Goal: Transaction & Acquisition: Purchase product/service

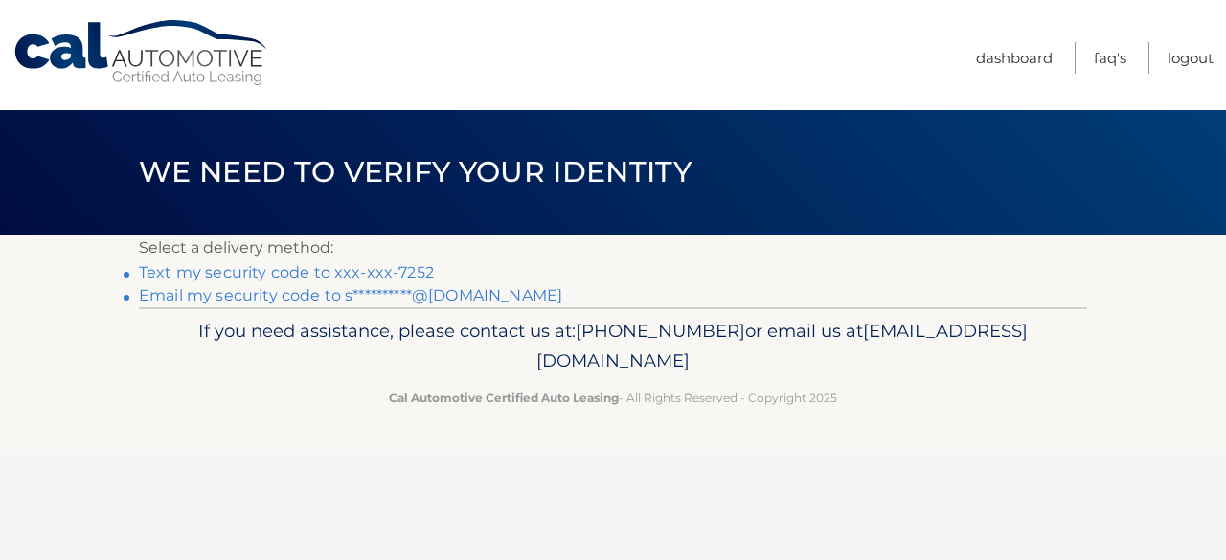
click at [384, 273] on link "Text my security code to xxx-xxx-7252" at bounding box center [286, 272] width 295 height 18
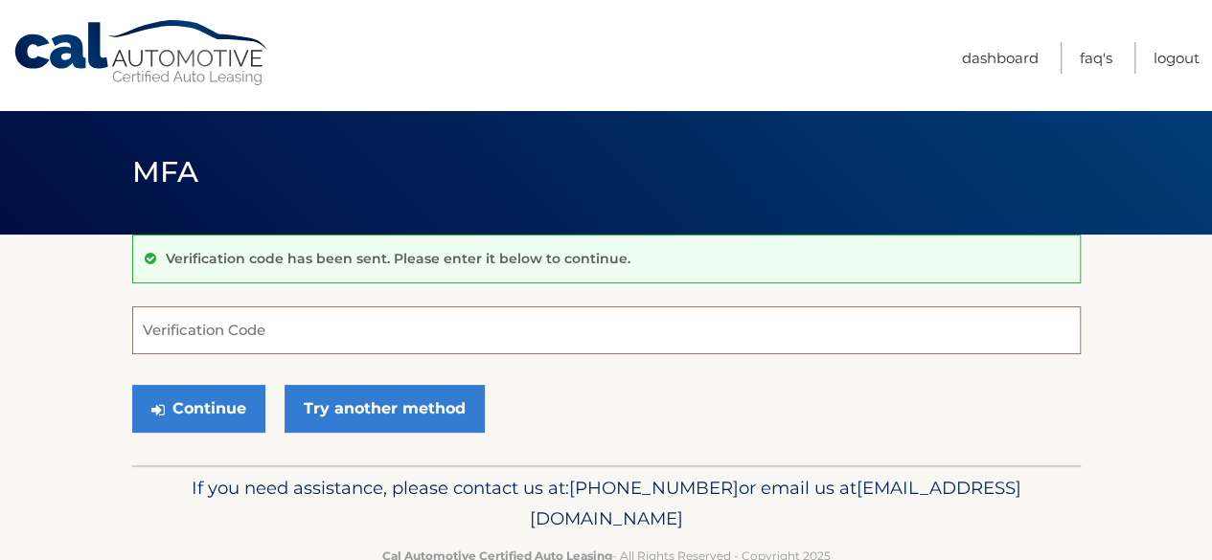
click at [393, 328] on input "Verification Code" at bounding box center [606, 331] width 948 height 48
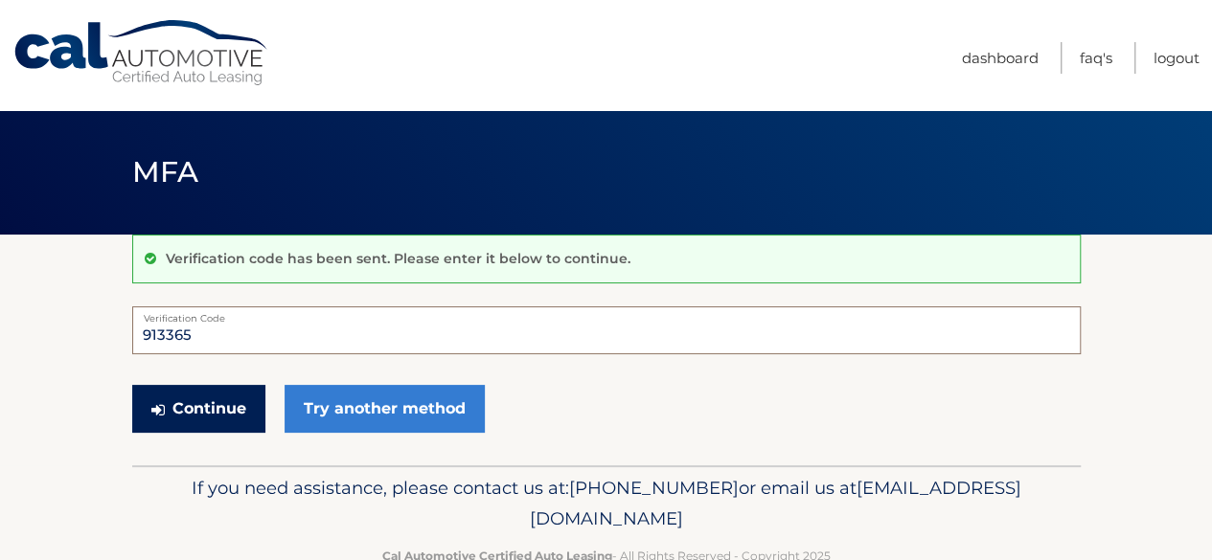
type input "913365"
click at [148, 421] on button "Continue" at bounding box center [198, 409] width 133 height 48
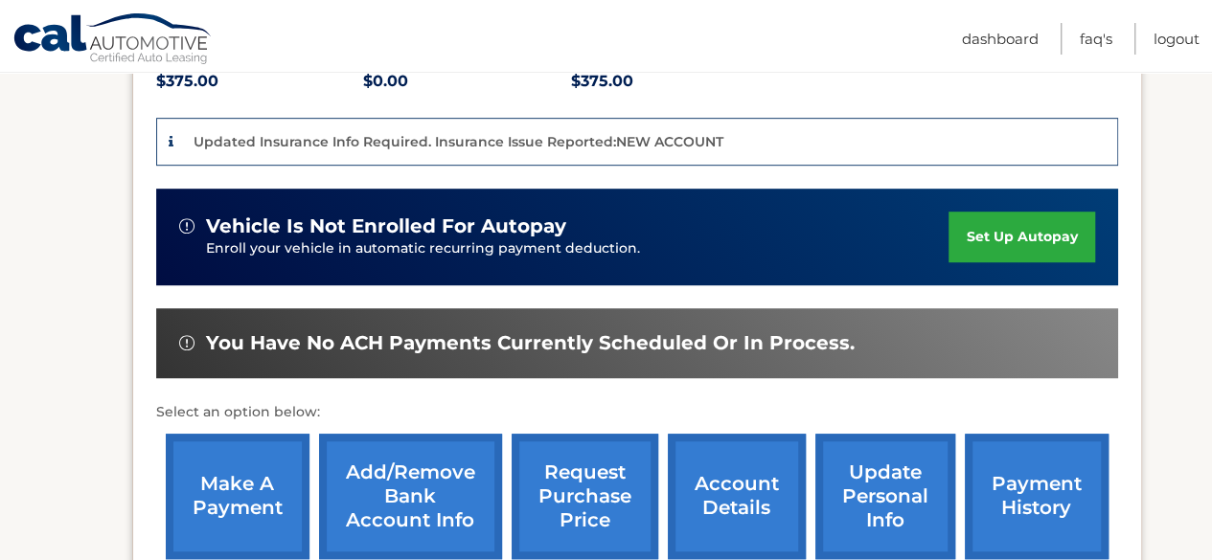
scroll to position [498, 0]
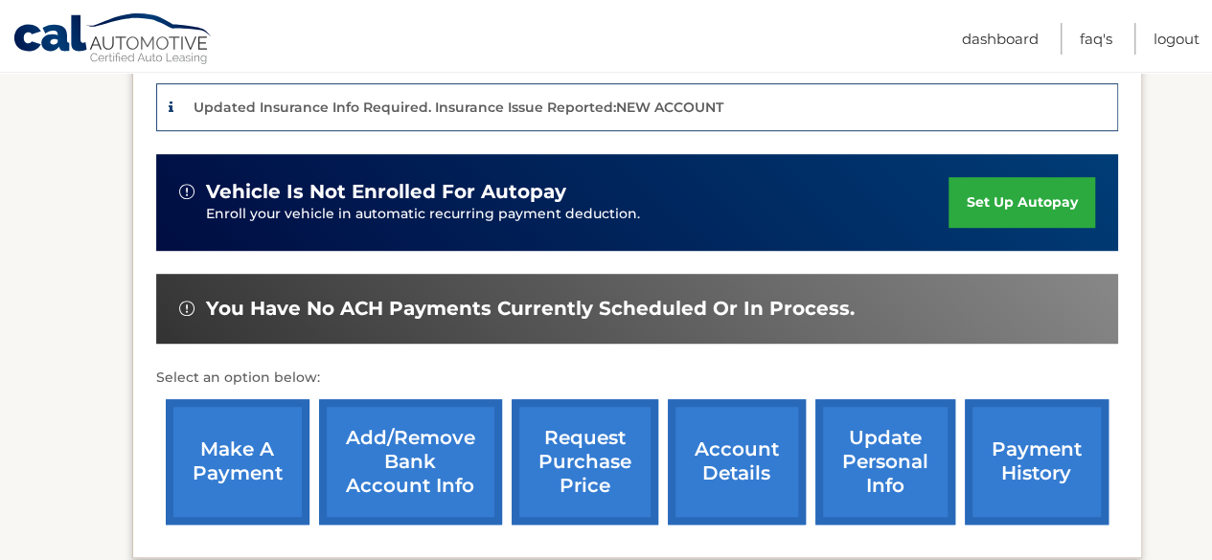
click at [198, 420] on link "make a payment" at bounding box center [238, 461] width 144 height 125
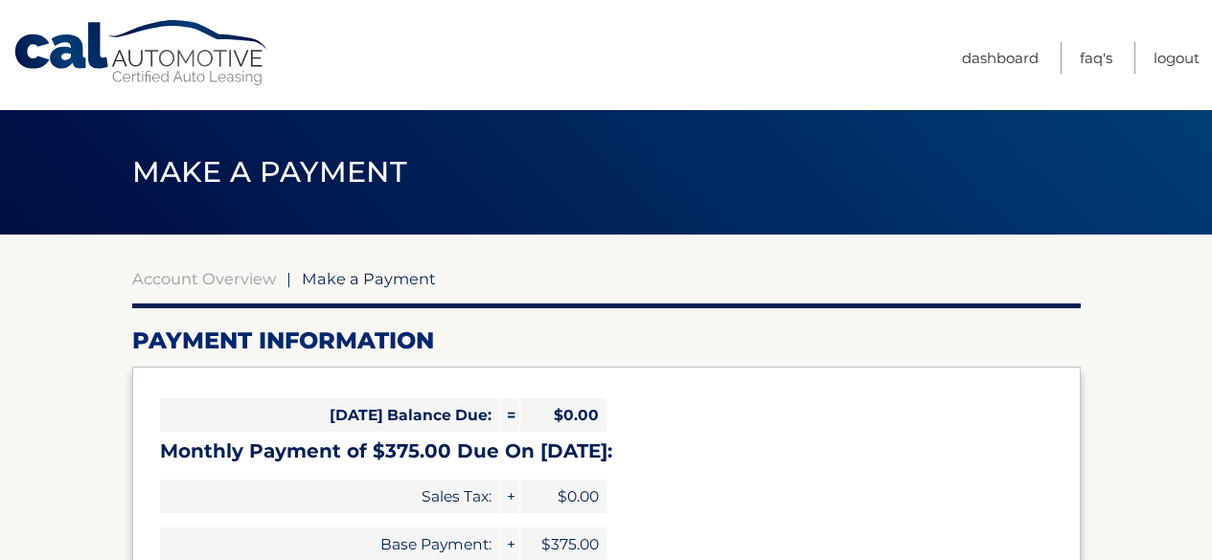
select select "ZjNlODlhMjYtOWFjNy00MzQ5LWJmOTQtYTkxOWFiYzg4Y2Y2"
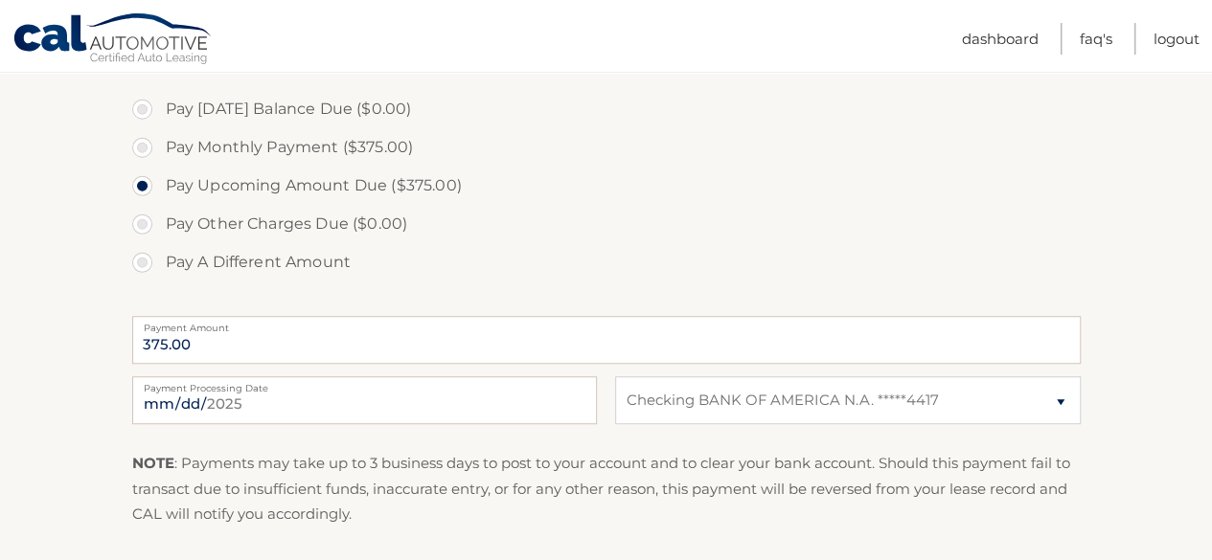
scroll to position [575, 0]
click at [747, 405] on select "Select Bank Account Checking BANK OF AMERICA N.A. *****4417" at bounding box center [847, 399] width 465 height 48
click at [649, 474] on p "NOTE : Payments may take up to 3 business days to post to your account and to c…" at bounding box center [606, 487] width 948 height 76
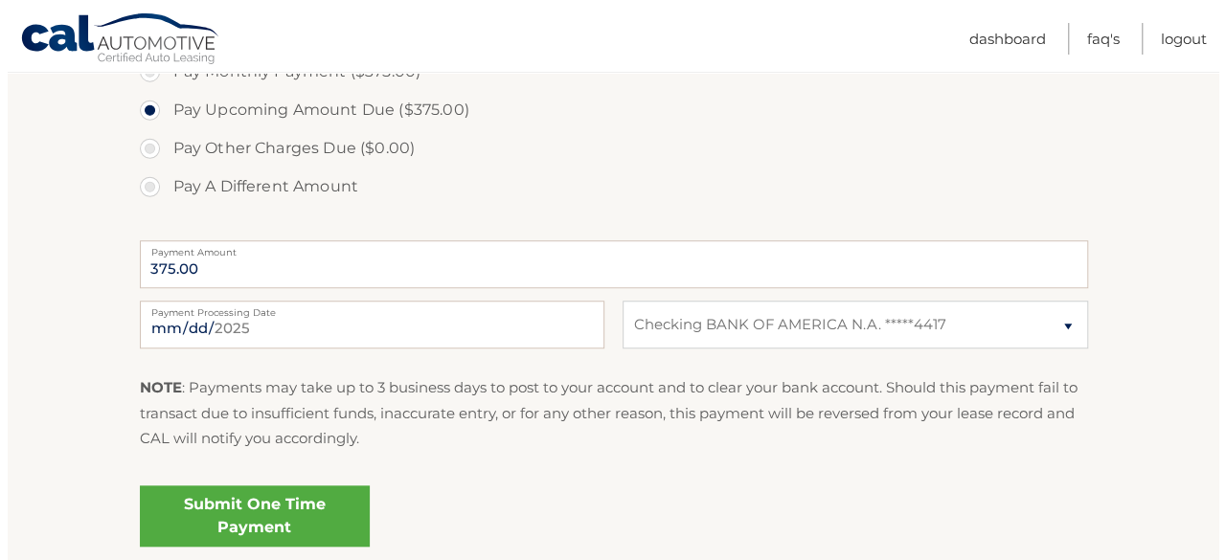
scroll to position [651, 0]
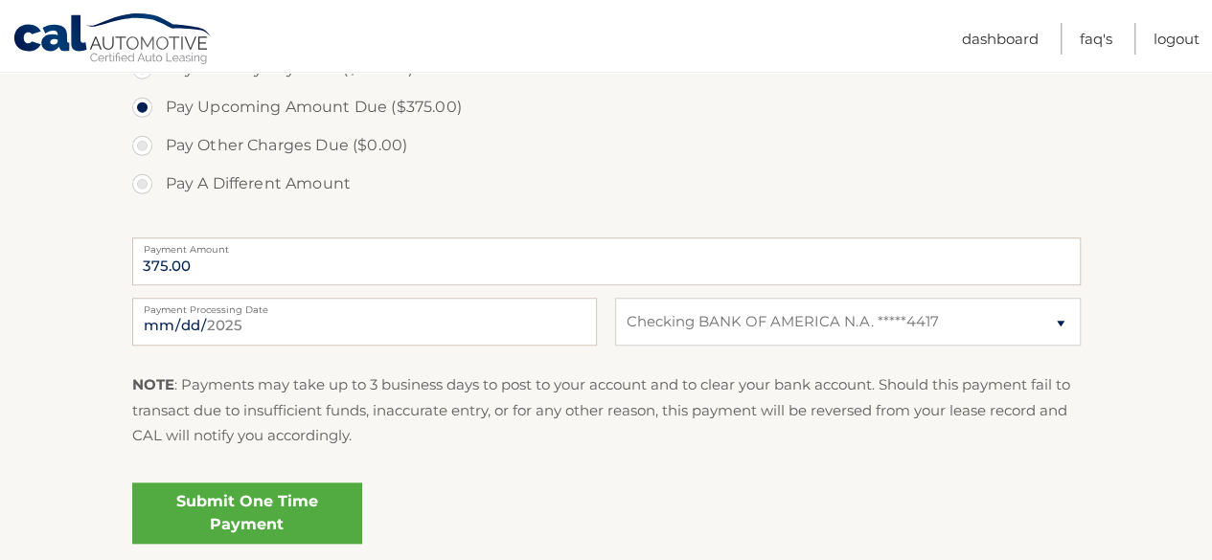
click at [282, 507] on link "Submit One Time Payment" at bounding box center [247, 513] width 230 height 61
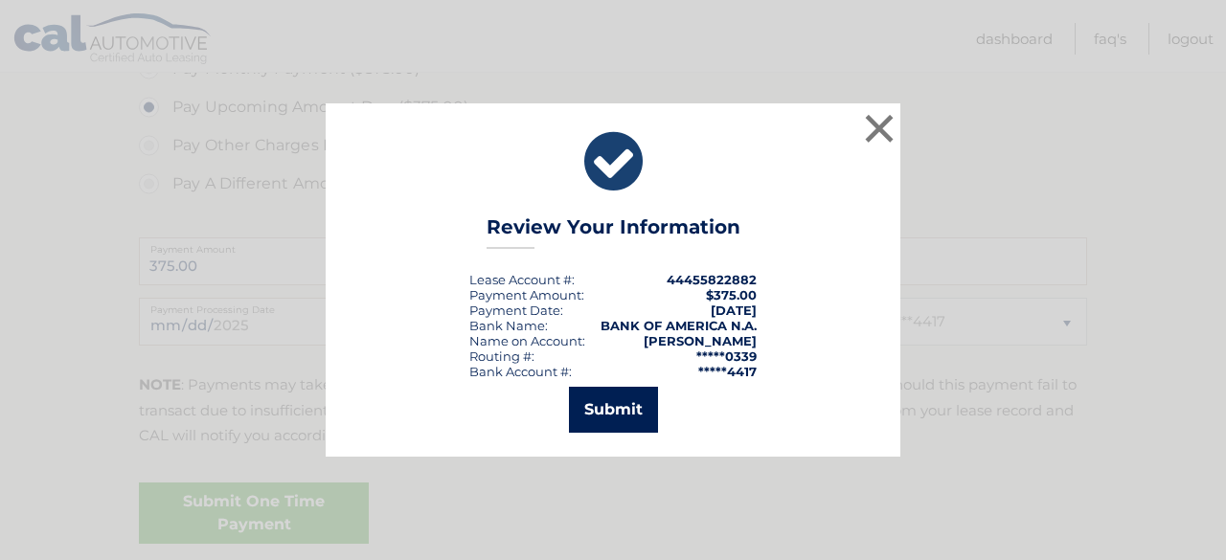
click at [632, 409] on button "Submit" at bounding box center [613, 410] width 89 height 46
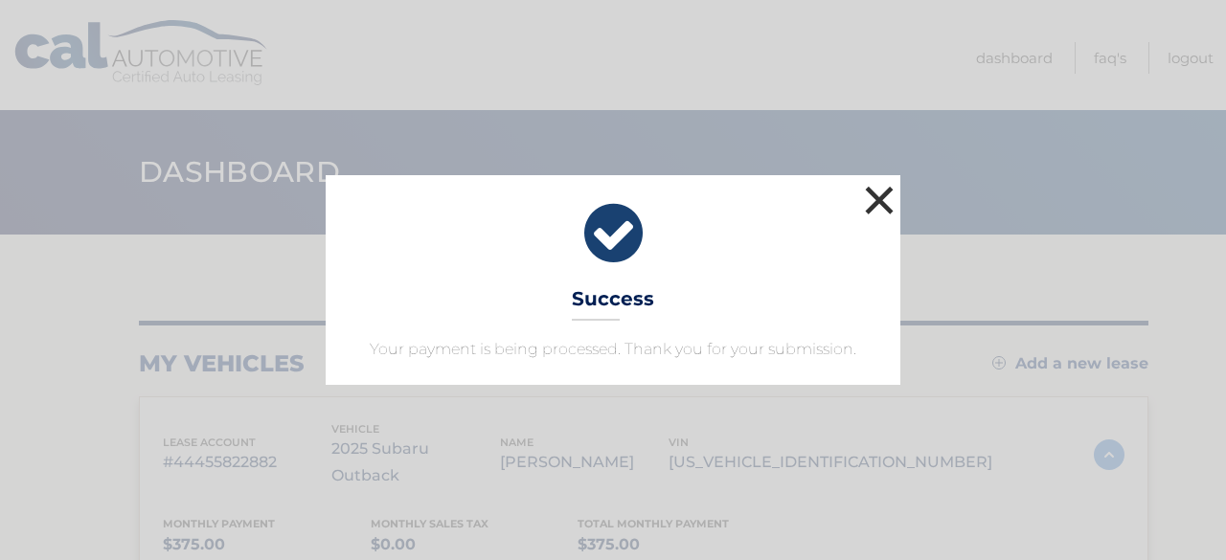
click at [891, 210] on button "×" at bounding box center [879, 200] width 38 height 38
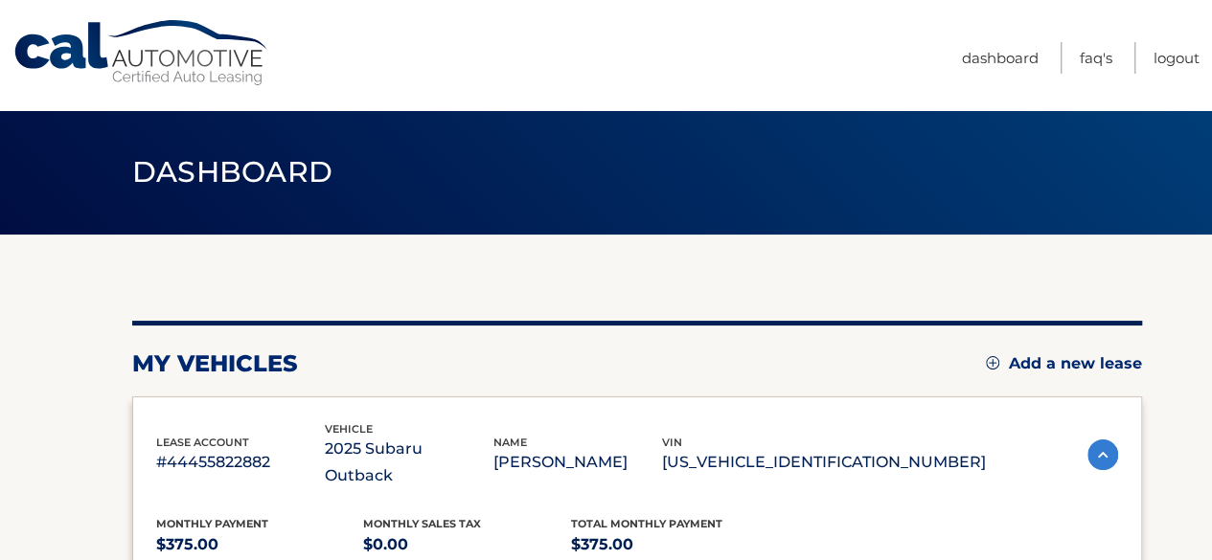
click at [1150, 55] on li "Logout" at bounding box center [1167, 58] width 66 height 32
click at [1161, 64] on link "Logout" at bounding box center [1176, 58] width 46 height 32
